Goal: Task Accomplishment & Management: Use online tool/utility

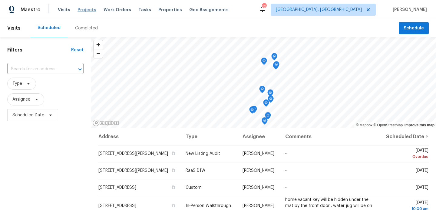
click at [87, 11] on span "Projects" at bounding box center [87, 10] width 19 height 6
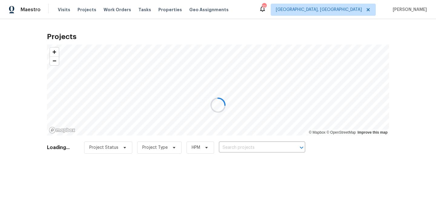
click at [244, 149] on div at bounding box center [218, 105] width 436 height 210
click at [241, 145] on div at bounding box center [218, 105] width 436 height 210
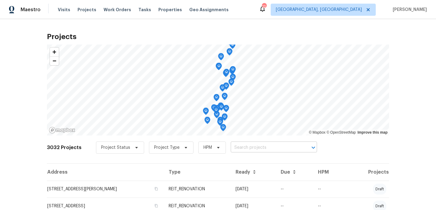
click at [238, 149] on input "text" at bounding box center [265, 147] width 69 height 9
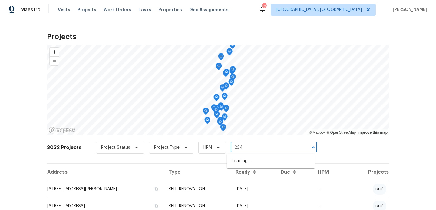
type input "2241"
click at [240, 186] on li "[STREET_ADDRESS]" at bounding box center [271, 181] width 88 height 10
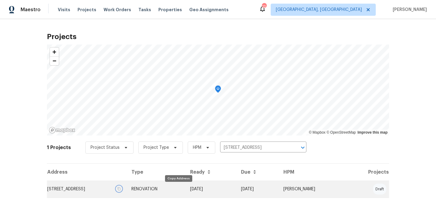
click at [121, 189] on icon "button" at bounding box center [119, 189] width 4 height 4
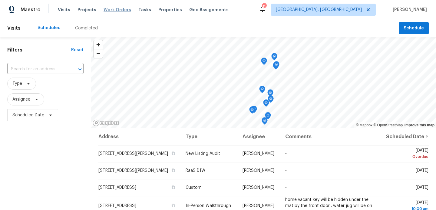
click at [109, 8] on span "Work Orders" at bounding box center [118, 10] width 28 height 6
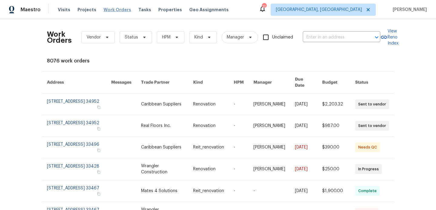
click at [115, 8] on span "Work Orders" at bounding box center [118, 10] width 28 height 6
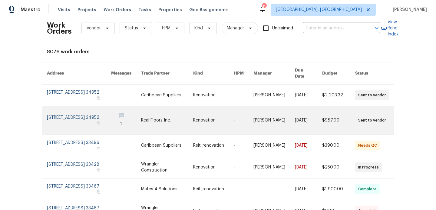
scroll to position [9, 0]
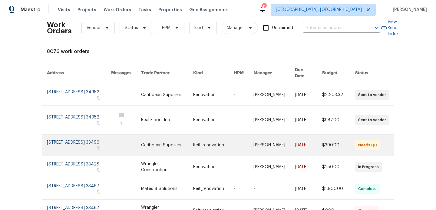
click at [141, 140] on link at bounding box center [126, 144] width 30 height 21
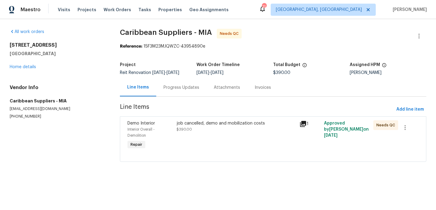
click at [210, 124] on div "job cancelled, demo and mobilization costs" at bounding box center [236, 123] width 119 height 6
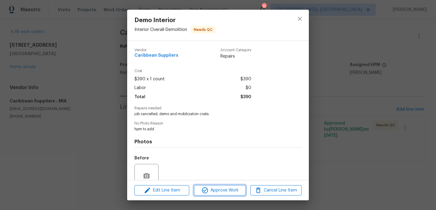
click at [220, 192] on span "Approve Work" at bounding box center [220, 191] width 48 height 8
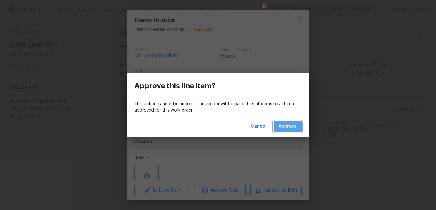
click at [288, 128] on span "Approve" at bounding box center [288, 127] width 18 height 8
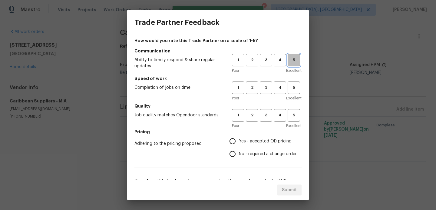
click at [289, 65] on button "5" at bounding box center [294, 60] width 12 height 12
click at [290, 89] on span "5" at bounding box center [293, 87] width 11 height 7
click at [293, 116] on span "5" at bounding box center [293, 115] width 11 height 7
click at [234, 140] on input "Yes - accepted OD pricing" at bounding box center [232, 141] width 13 height 13
radio input "true"
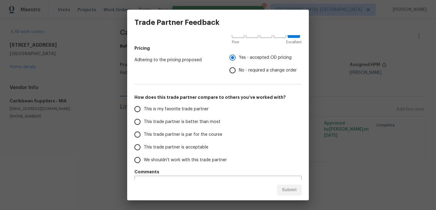
scroll to position [98, 0]
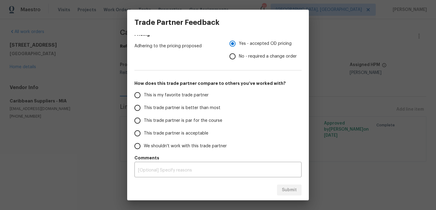
click at [143, 110] on input "This trade partner is better than most" at bounding box center [137, 107] width 13 height 13
click at [288, 191] on span "Submit" at bounding box center [289, 190] width 15 height 8
radio input "true"
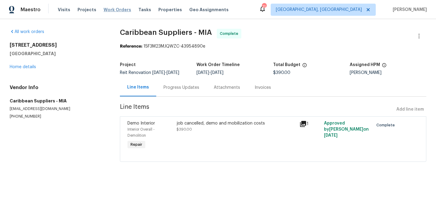
click at [113, 9] on span "Work Orders" at bounding box center [118, 10] width 28 height 6
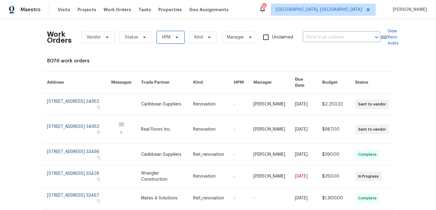
click at [162, 37] on span "HPM" at bounding box center [166, 37] width 8 height 6
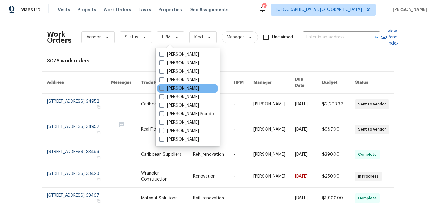
click at [162, 88] on span at bounding box center [161, 88] width 5 height 5
click at [162, 88] on input "[PERSON_NAME]" at bounding box center [161, 87] width 4 height 4
checkbox input "true"
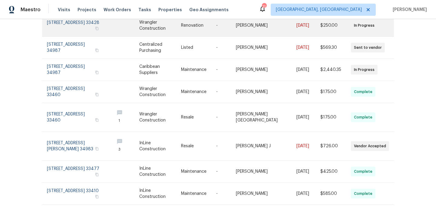
scroll to position [139, 0]
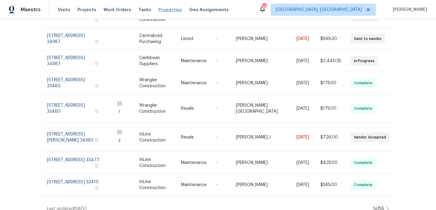
click at [159, 7] on span "Properties" at bounding box center [170, 10] width 24 height 6
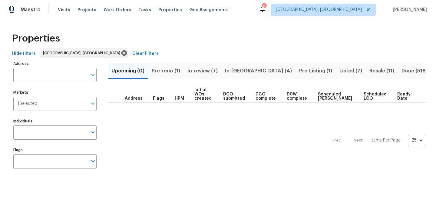
click at [172, 70] on span "Pre-reno (1)" at bounding box center [166, 71] width 28 height 8
